Goal: Check status

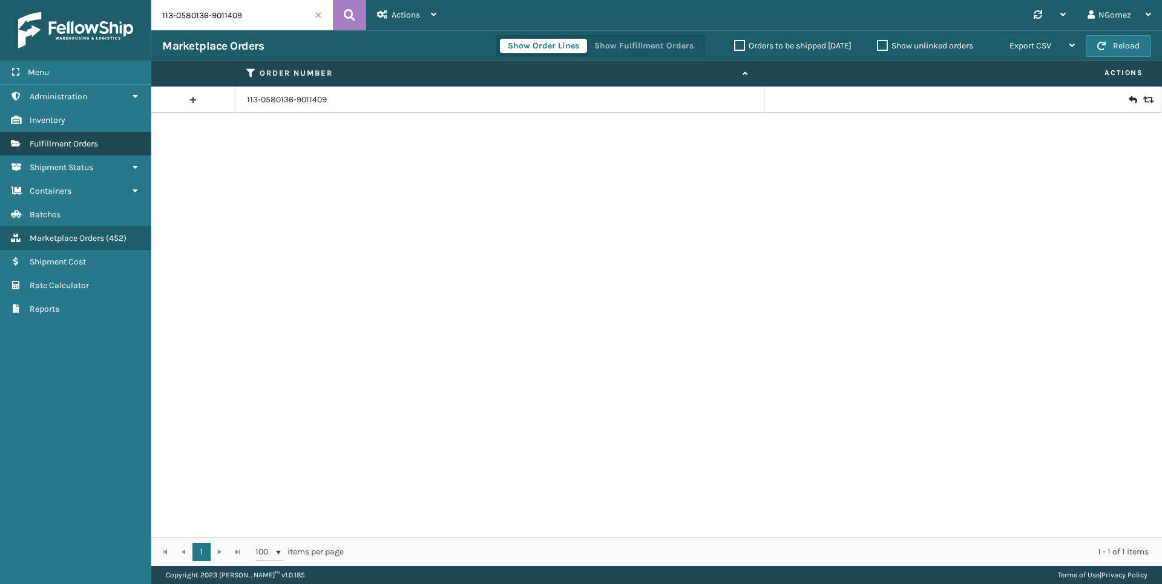
click at [102, 153] on link "Fulfillment Orders" at bounding box center [75, 144] width 151 height 24
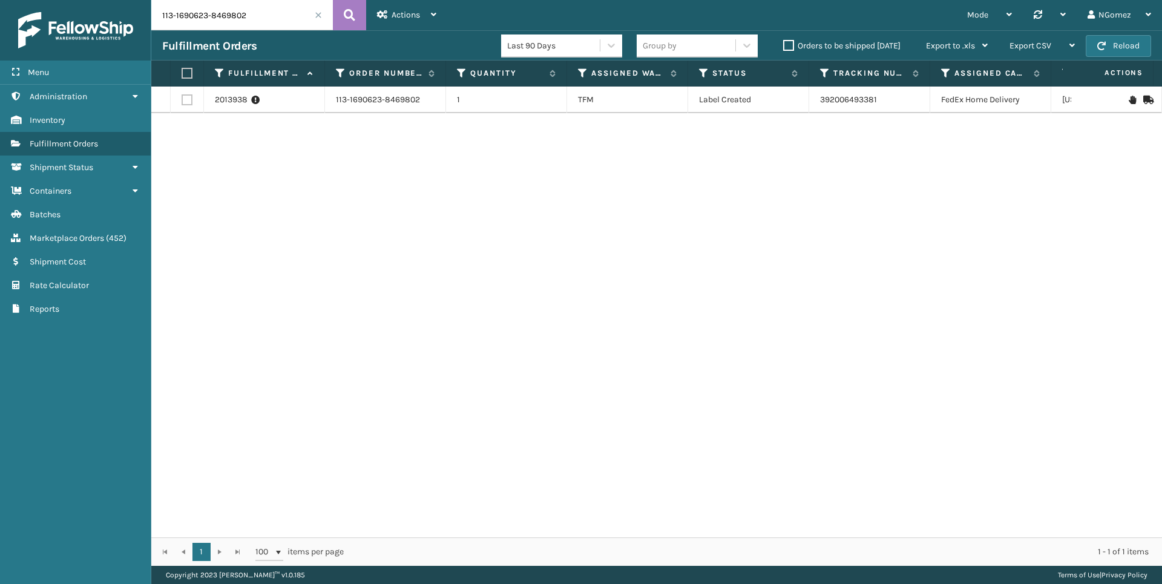
click at [227, 8] on input "113-1690623-8469802" at bounding box center [242, 15] width 182 height 30
drag, startPoint x: 739, startPoint y: 525, endPoint x: 1002, endPoint y: 497, distance: 264.8
click at [1002, 497] on div "2013938 113-1690623-8469802 1 TFM Label Created 392006493381 FedEx Home Deliver…" at bounding box center [656, 312] width 1011 height 451
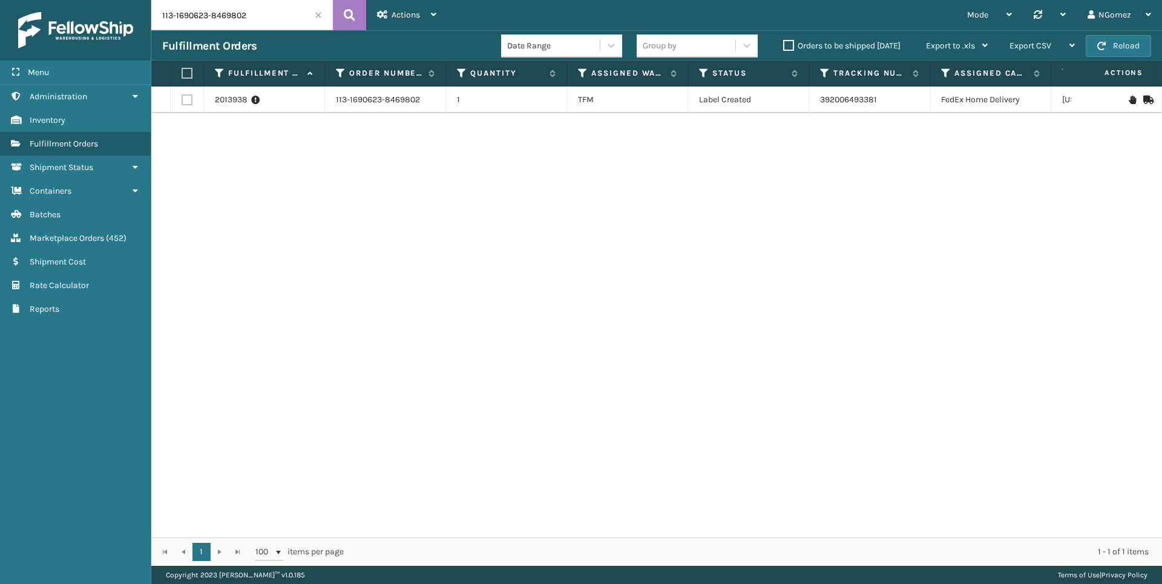
drag, startPoint x: 1002, startPoint y: 497, endPoint x: 737, endPoint y: 414, distance: 277.3
click at [737, 414] on div "2013938 113-1690623-8469802 1 TFM Label Created 392006493381 FedEx Home Deliver…" at bounding box center [656, 312] width 1011 height 451
drag, startPoint x: 806, startPoint y: 537, endPoint x: 1035, endPoint y: 494, distance: 232.8
click at [1035, 494] on div "Fulfillment Order Id Order Number Quantity Assigned Warehouse Status Tracking N…" at bounding box center [656, 314] width 1011 height 506
click at [608, 271] on div "2013938 113-1690623-8469802 1 TFM Label Created 392006493381 FedEx Home Deliver…" at bounding box center [656, 312] width 1011 height 451
